Goal: Task Accomplishment & Management: Complete application form

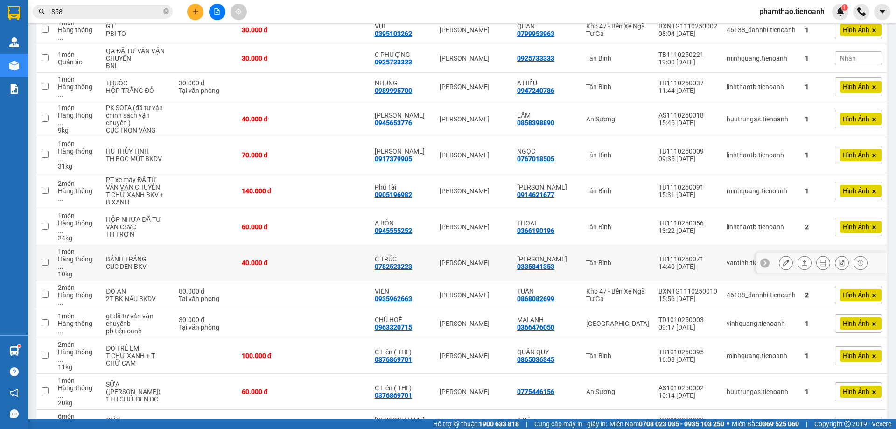
scroll to position [140, 0]
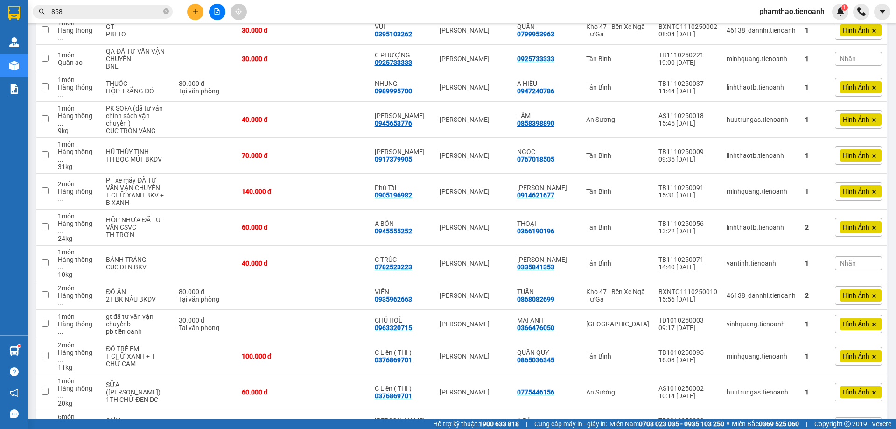
click at [167, 12] on icon "close-circle" at bounding box center [166, 11] width 6 height 6
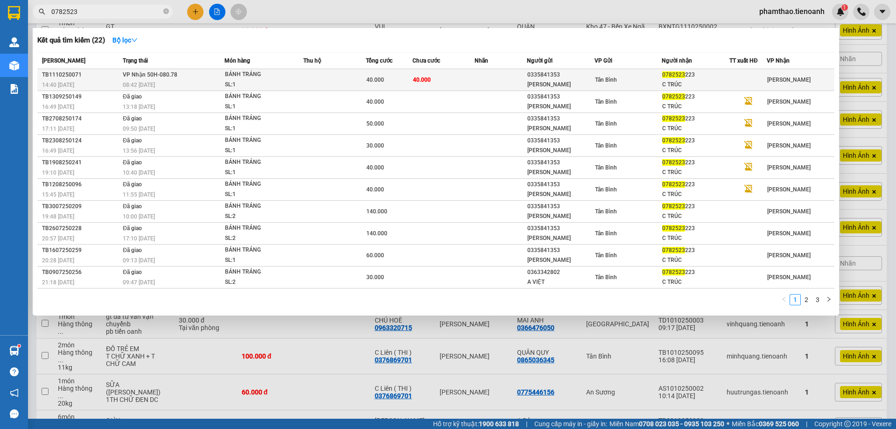
type input "0782523"
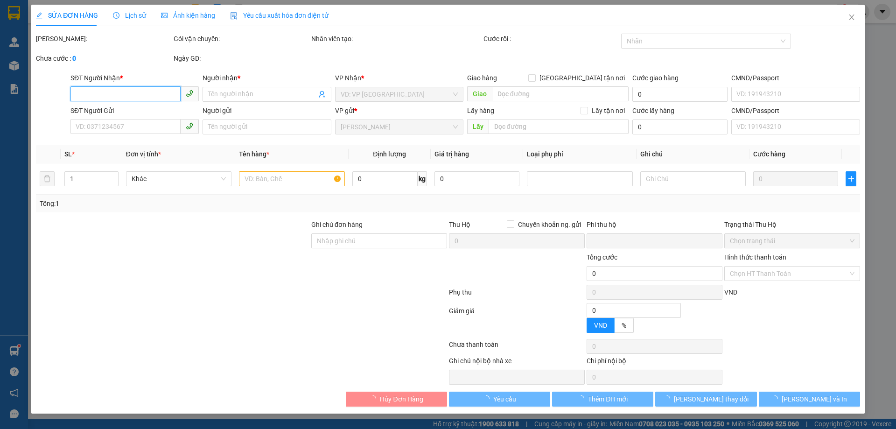
type input "0782523223"
type input "C TRÚC"
type input "0335841353"
type input "[PERSON_NAME]"
type input "0"
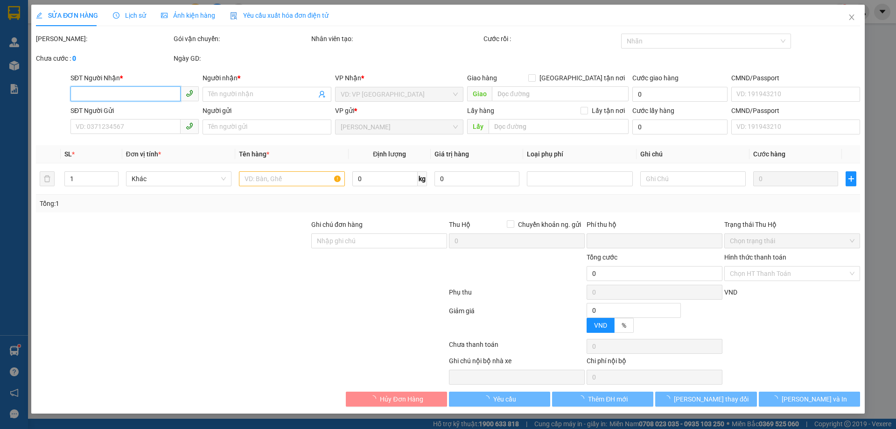
type input "40.000"
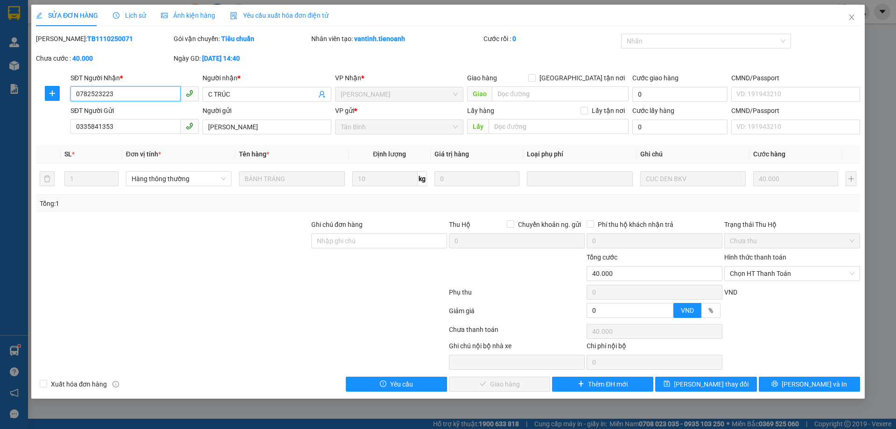
click at [813, 277] on span "Chọn HT Thanh Toán" at bounding box center [791, 273] width 125 height 14
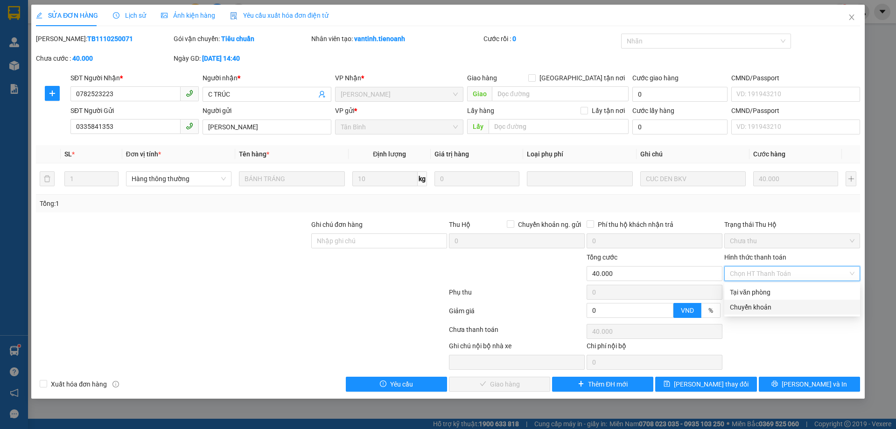
click at [761, 302] on div "Chuyển khoản" at bounding box center [791, 307] width 125 height 10
type input "0"
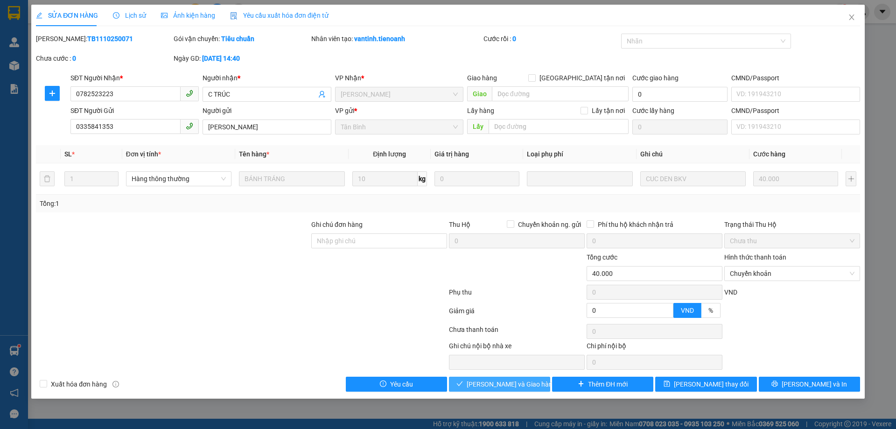
click at [521, 383] on span "[PERSON_NAME] và Giao hàng" at bounding box center [511, 384] width 90 height 10
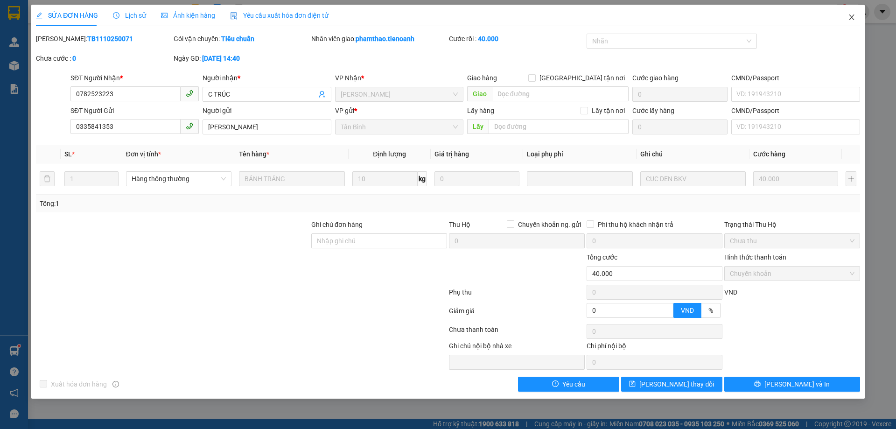
click at [850, 15] on icon "close" at bounding box center [850, 17] width 7 height 7
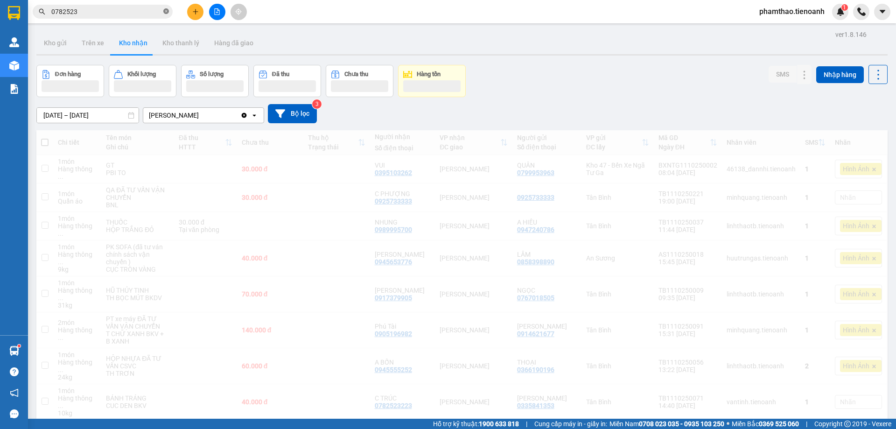
click at [163, 12] on span "0782523" at bounding box center [103, 12] width 140 height 14
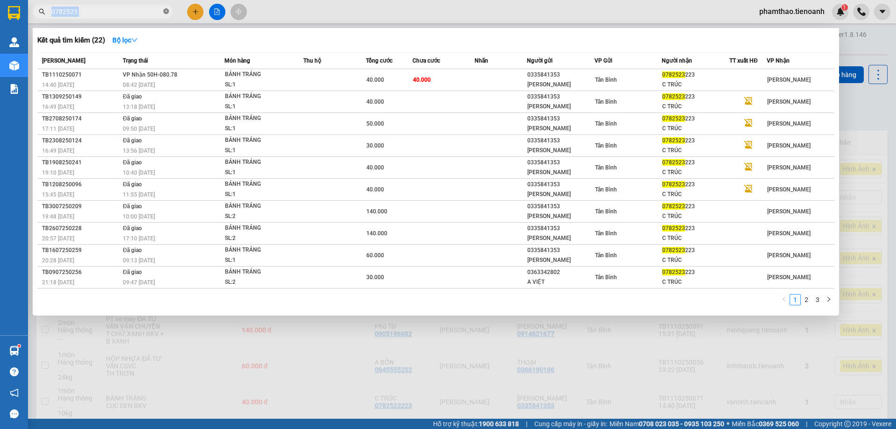
click at [165, 11] on icon "close-circle" at bounding box center [166, 11] width 6 height 6
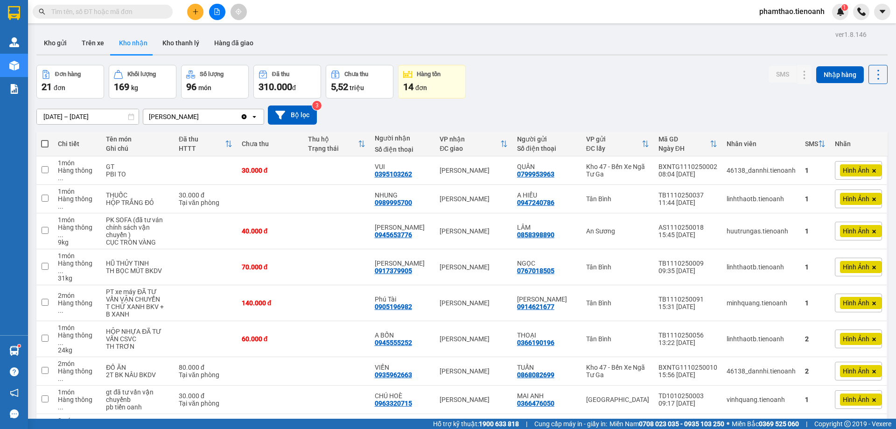
paste input "0904919903"
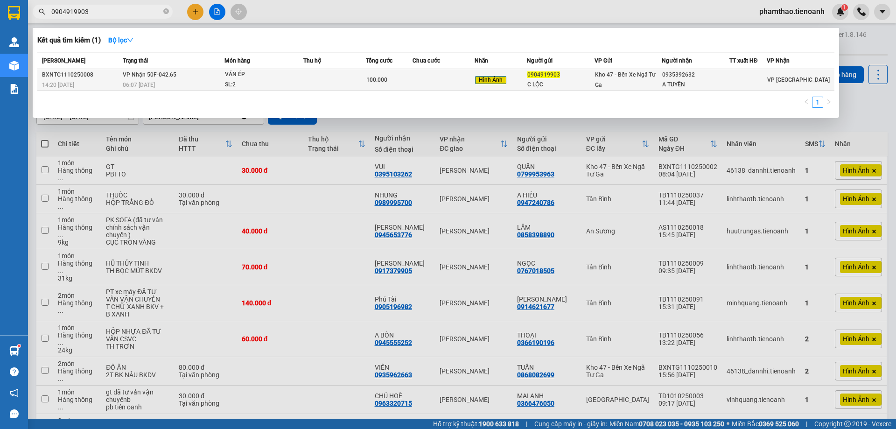
type input "0904919903"
click at [445, 84] on td at bounding box center [443, 80] width 63 height 22
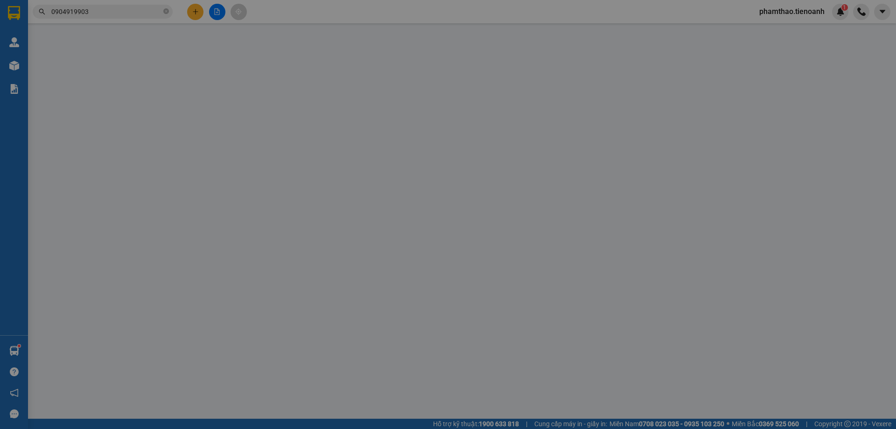
type input "0935392632"
type input "A TUYÊN"
type input "0904919903"
type input "C LỘC"
type input "0"
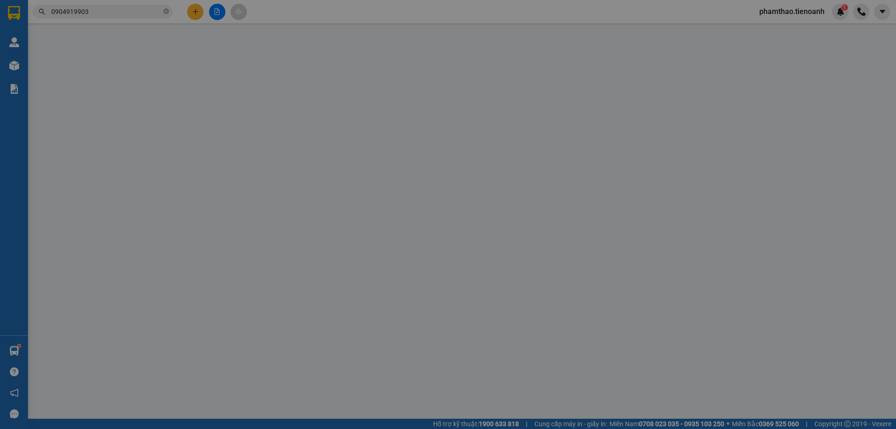
type input "100.000"
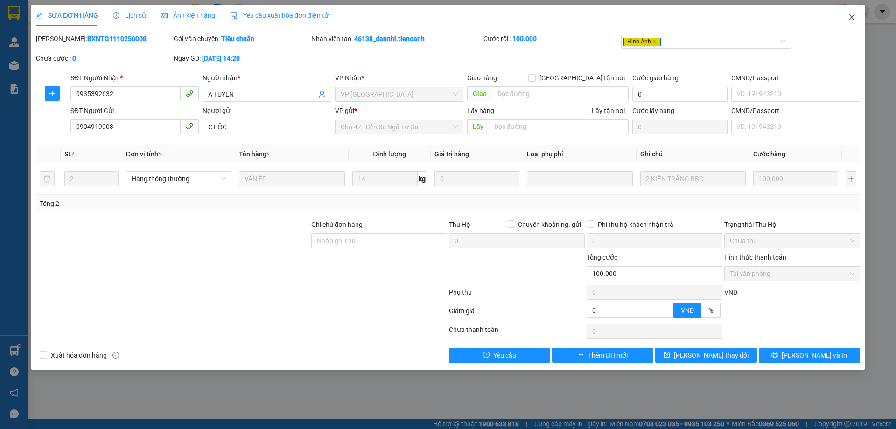
click at [857, 15] on span "Close" at bounding box center [851, 18] width 26 height 26
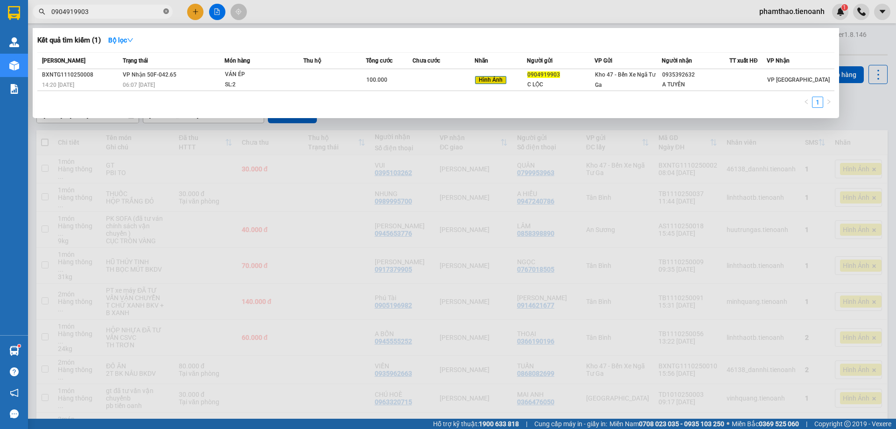
click at [167, 14] on icon "close-circle" at bounding box center [166, 11] width 6 height 6
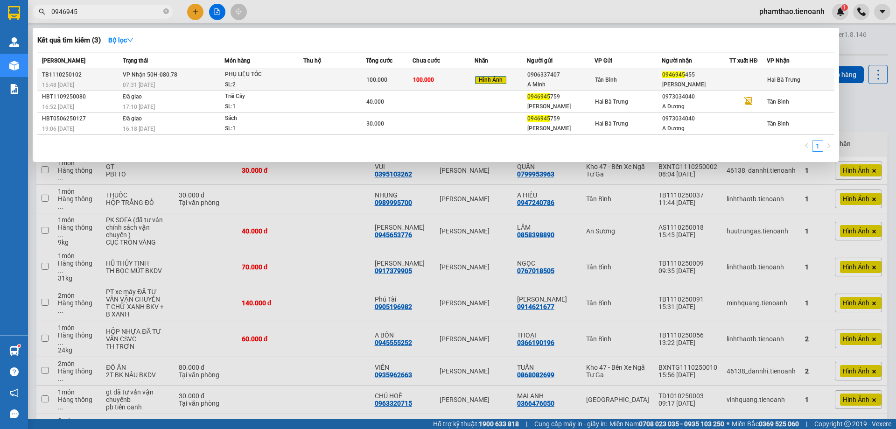
type input "0946945"
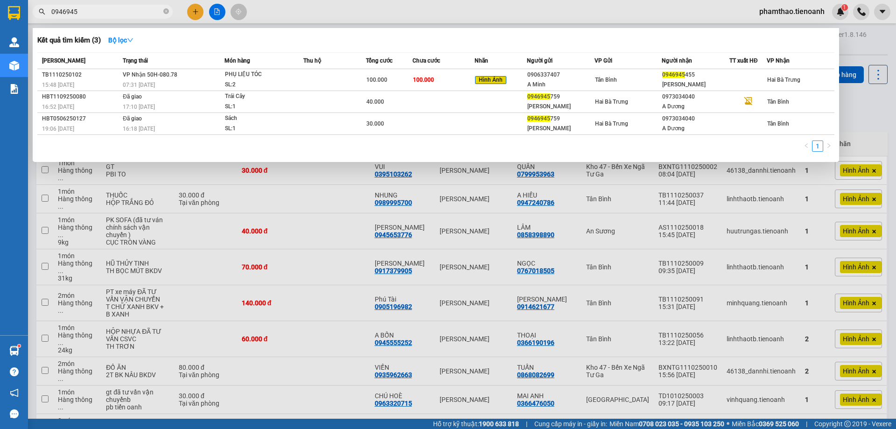
click at [456, 78] on td "100.000" at bounding box center [443, 80] width 63 height 22
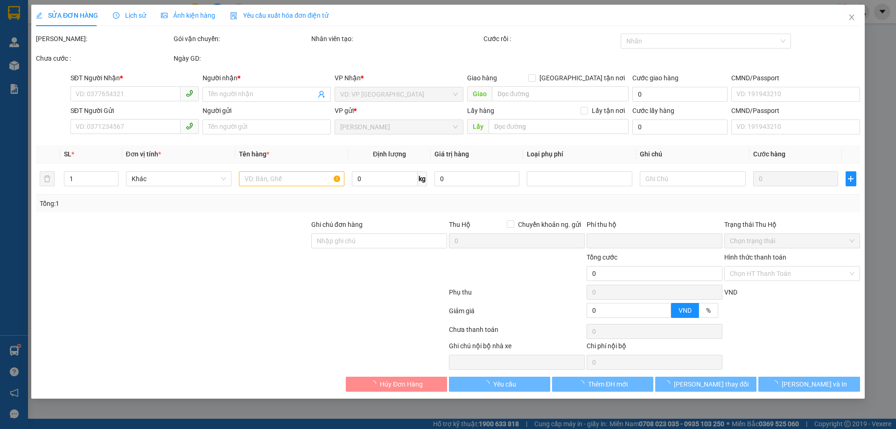
type input "0946945455"
type input "[PERSON_NAME]"
type input "0906337407"
type input "A Minh"
type input "0"
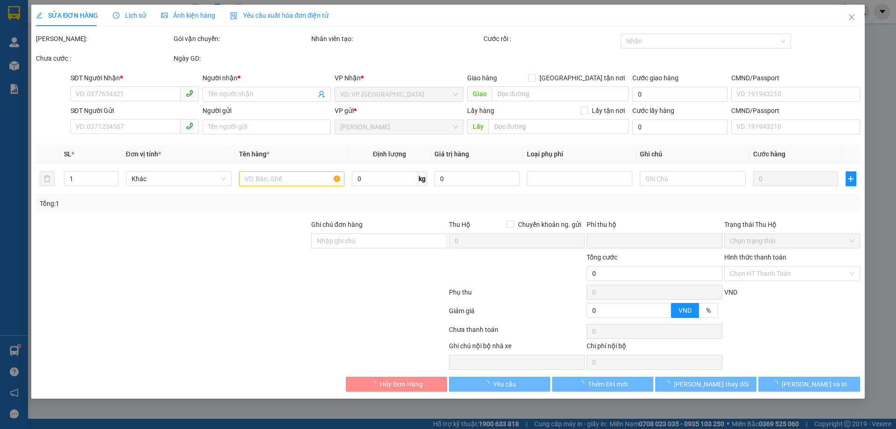
type input "100.000"
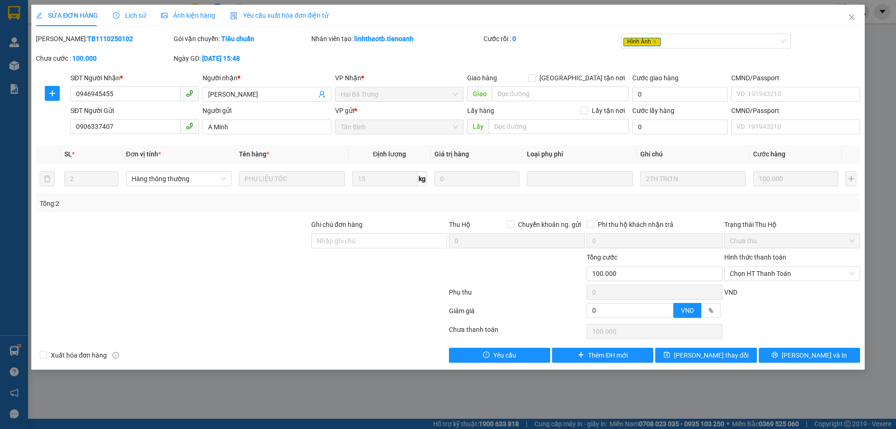
click at [122, 10] on div "Lịch sử" at bounding box center [129, 15] width 33 height 21
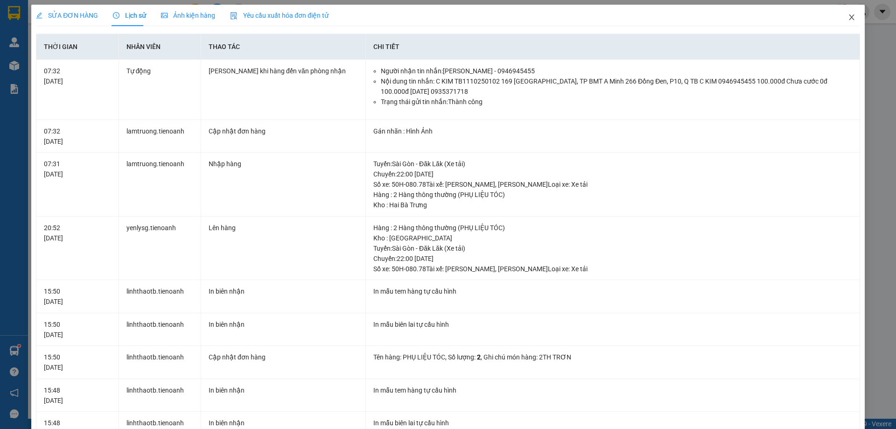
click at [847, 14] on icon "close" at bounding box center [850, 17] width 7 height 7
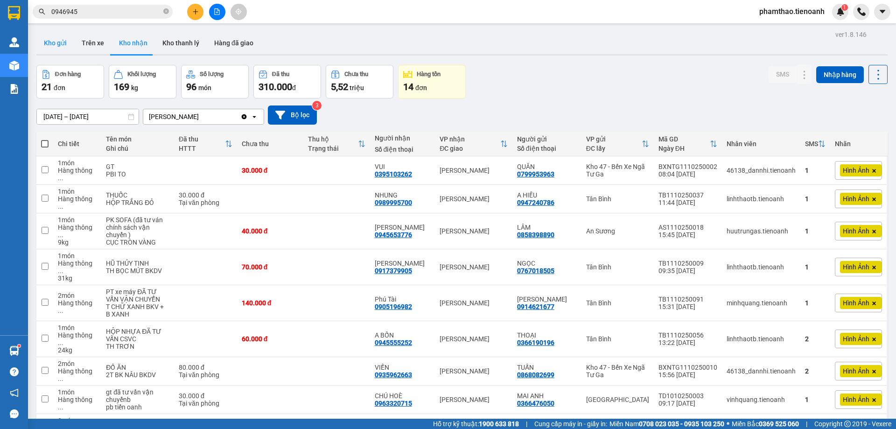
click at [58, 49] on button "Kho gửi" at bounding box center [55, 43] width 38 height 22
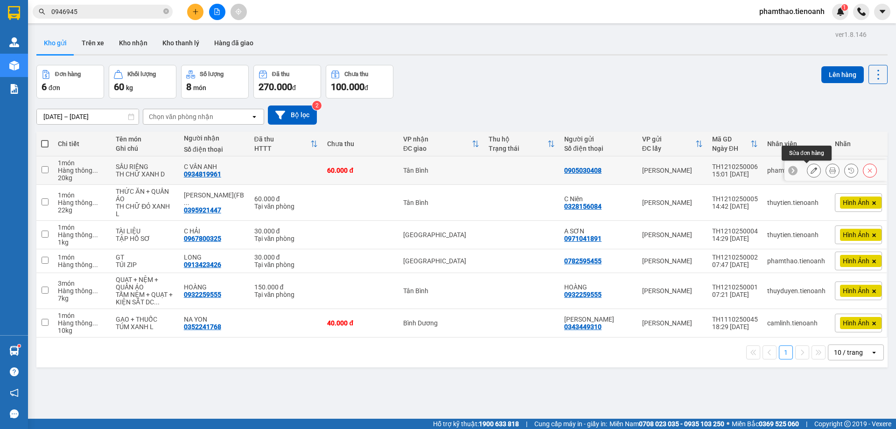
click at [810, 170] on icon at bounding box center [813, 170] width 7 height 7
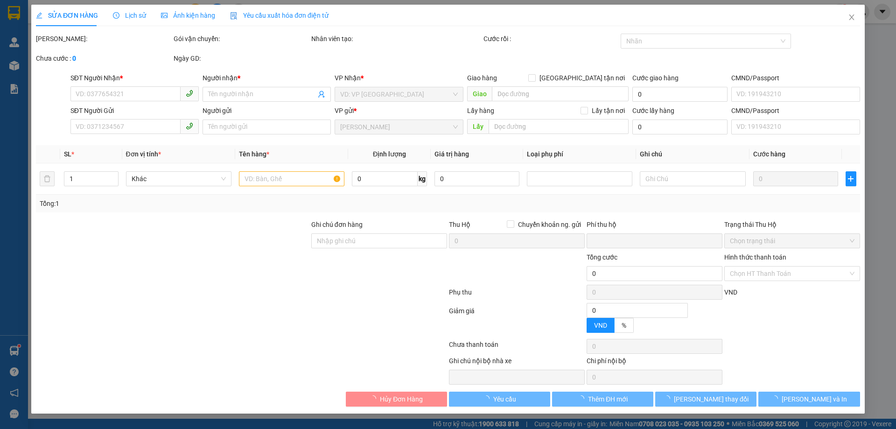
type input "0934819961"
type input "C VÂN ANH"
type input "0905030408"
type input "0"
type input "60.000"
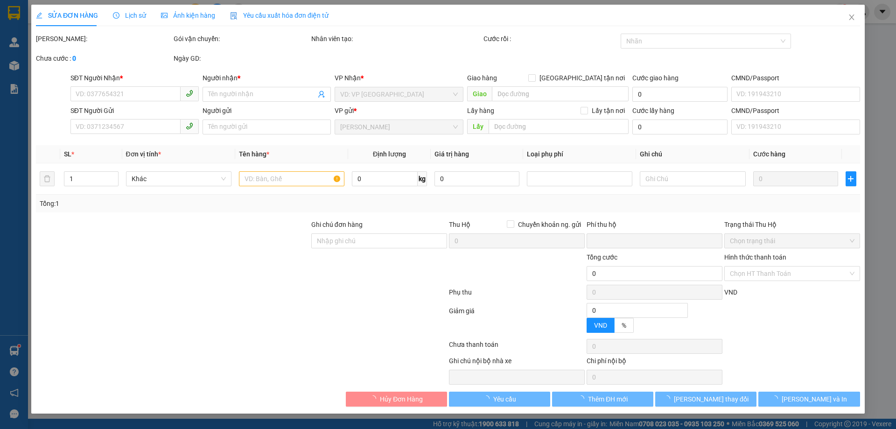
type input "60.000"
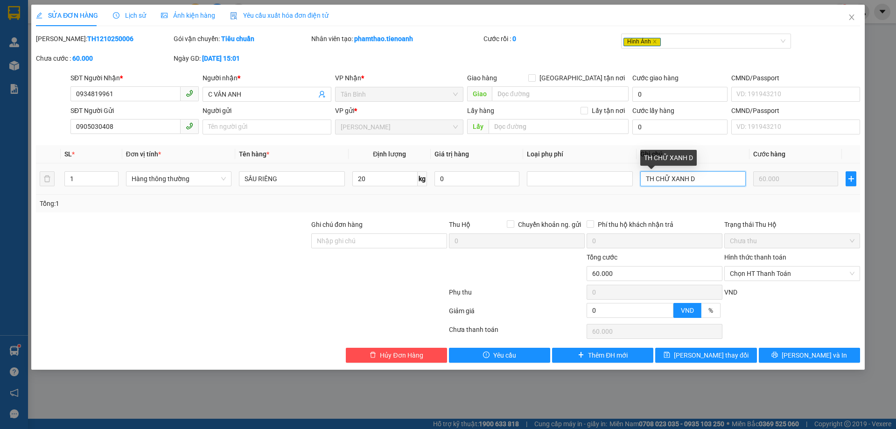
click at [706, 181] on input "TH CHỮ XANH D" at bounding box center [692, 178] width 105 height 15
type input "TH CHỮ XANH D ĐEN"
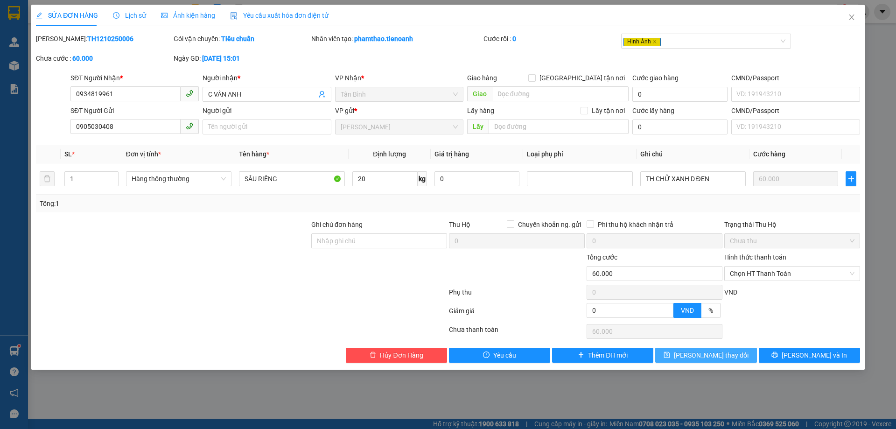
click at [718, 349] on button "[PERSON_NAME] thay đổi" at bounding box center [705, 354] width 101 height 15
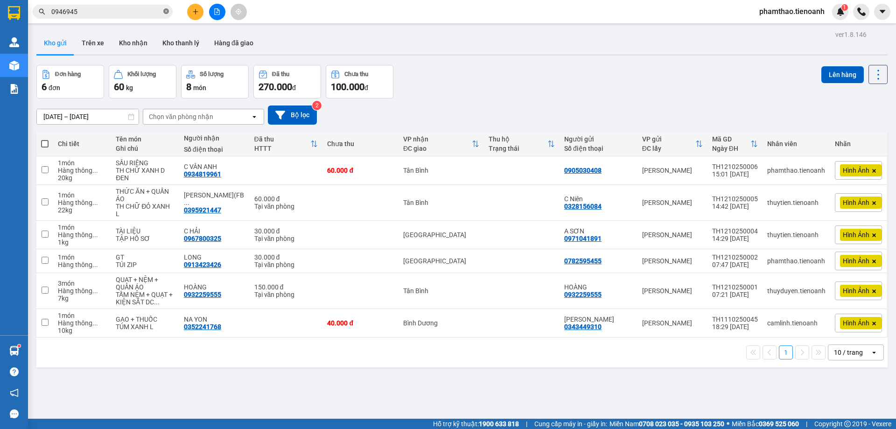
click at [168, 9] on icon "close-circle" at bounding box center [166, 11] width 6 height 6
paste input "0983822977"
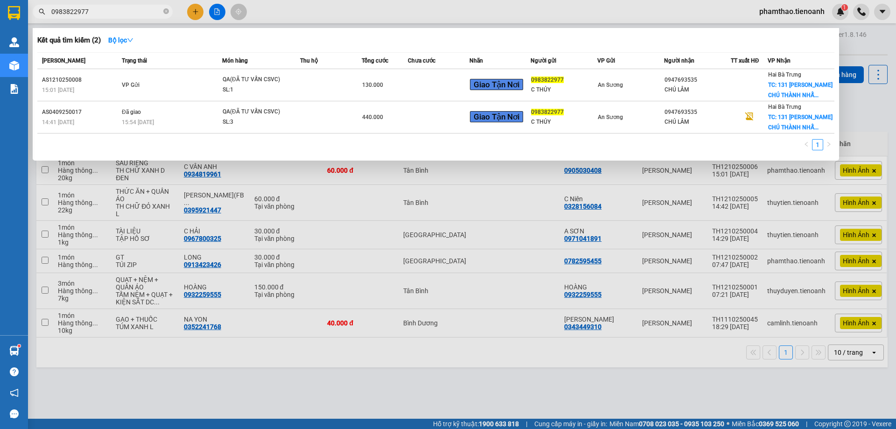
type input "0983822977"
click at [854, 89] on div at bounding box center [448, 214] width 896 height 429
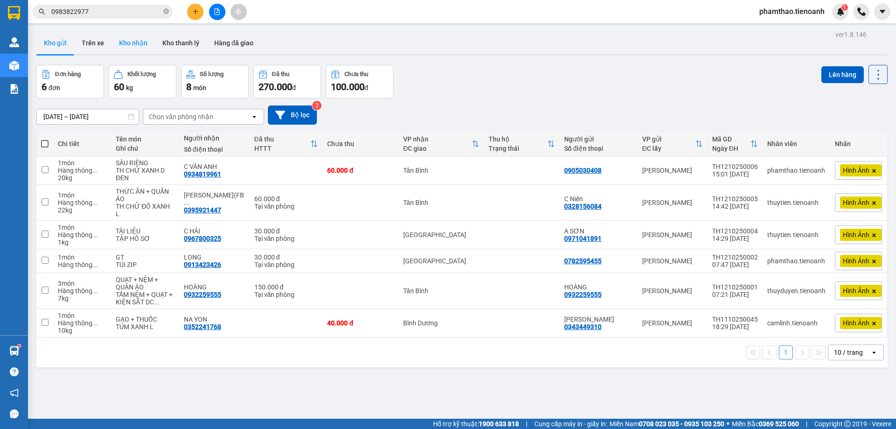
click at [126, 43] on button "Kho nhận" at bounding box center [132, 43] width 43 height 22
